Goal: Find contact information: Find contact information

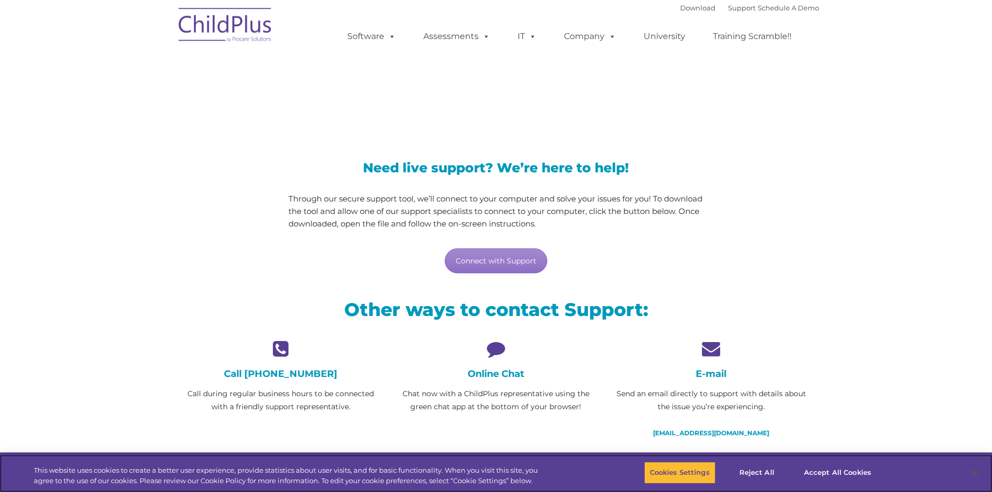
scroll to position [2, 0]
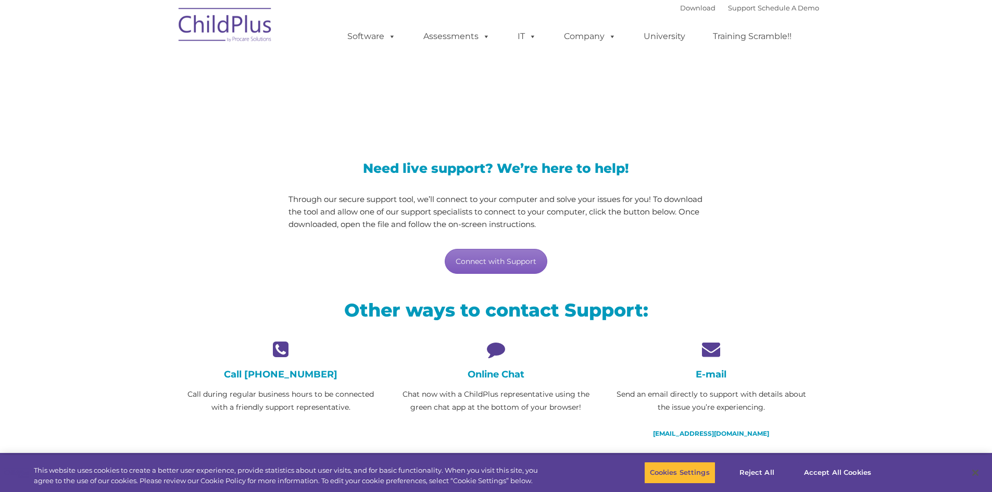
click at [496, 263] on link "Connect with Support" at bounding box center [496, 261] width 103 height 25
click at [666, 437] on link "[EMAIL_ADDRESS][DOMAIN_NAME]" at bounding box center [711, 434] width 116 height 8
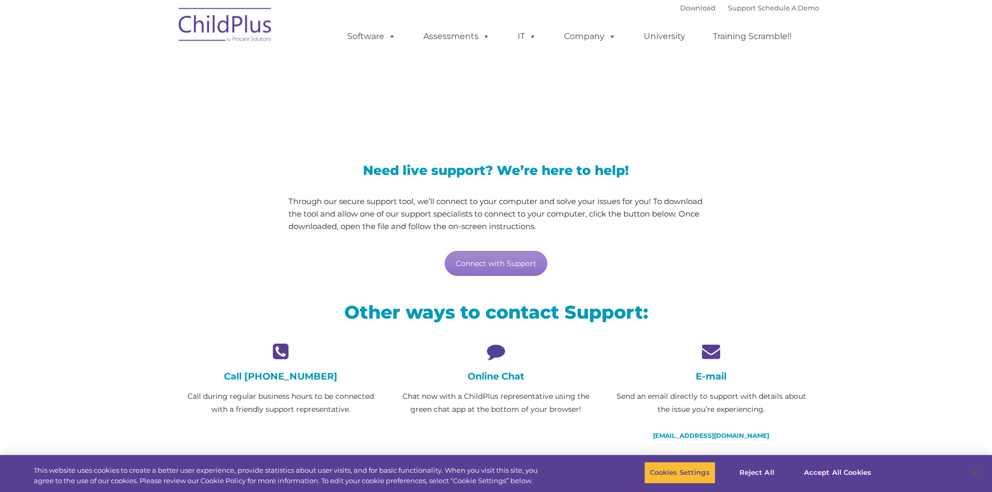
click at [49, 250] on section "LiveSupport with SplashTop Need live support? We’re here to help! Through our s…" at bounding box center [496, 278] width 992 height 556
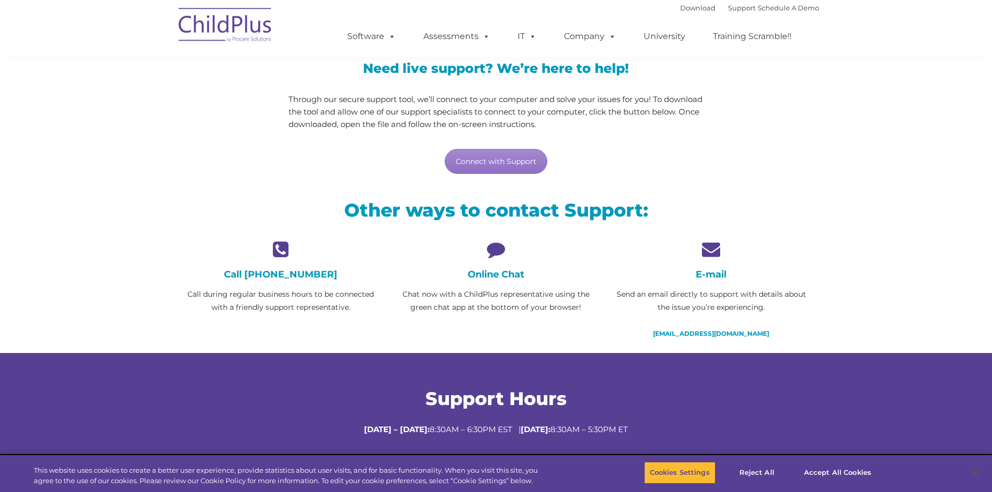
scroll to position [104, 0]
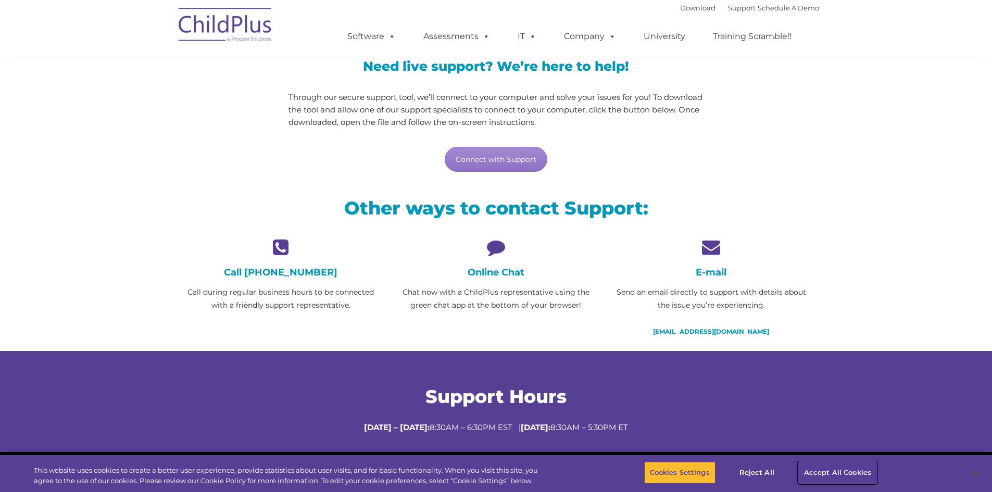
click at [838, 473] on button "Accept All Cookies" at bounding box center [838, 473] width 79 height 22
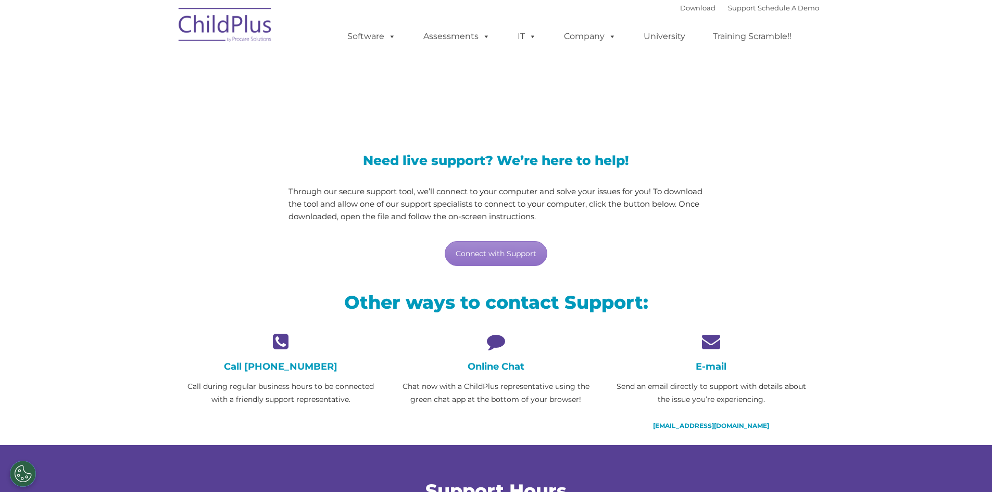
scroll to position [0, 0]
